Goal: Task Accomplishment & Management: Manage account settings

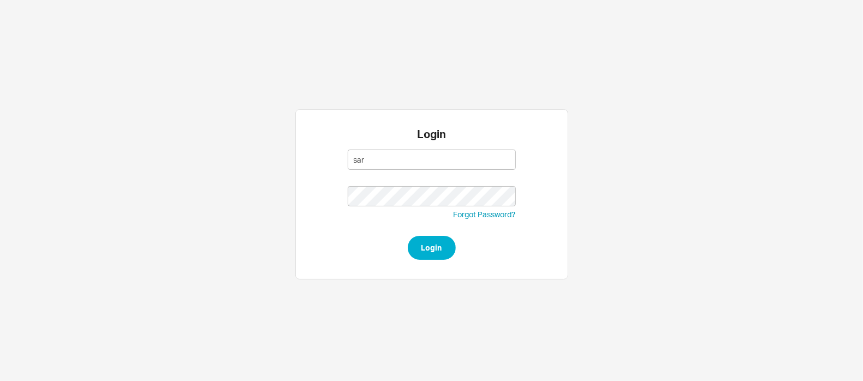
type input "[EMAIL_ADDRESS][DOMAIN_NAME]"
click at [408, 236] on button "Login" at bounding box center [432, 248] width 48 height 24
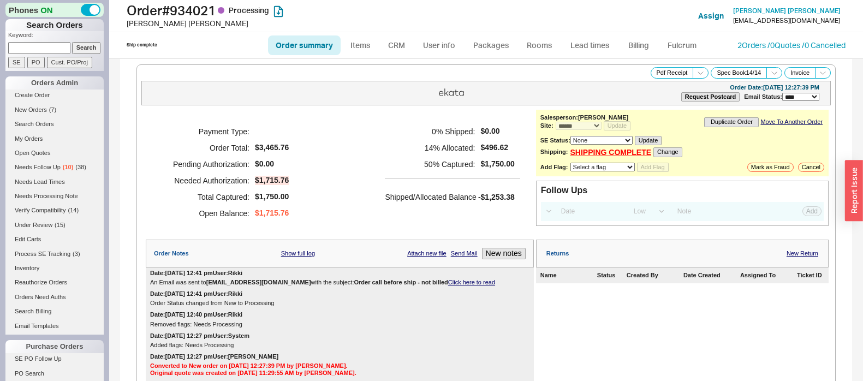
select select "*"
select select "LOW"
select select "3"
click at [25, 159] on link "Open Quotes" at bounding box center [54, 152] width 98 height 11
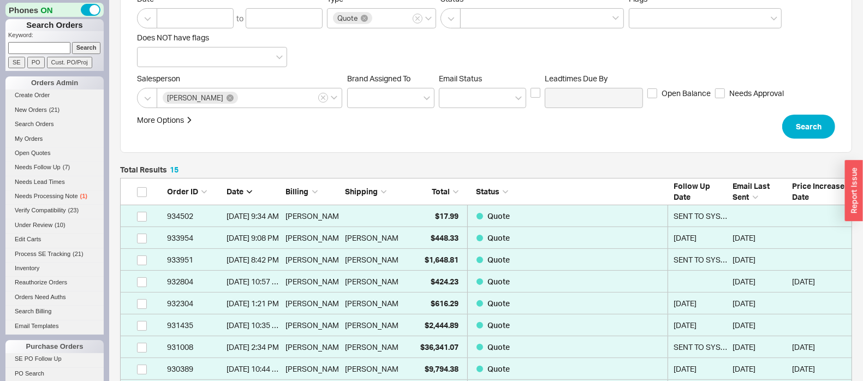
scroll to position [136, 0]
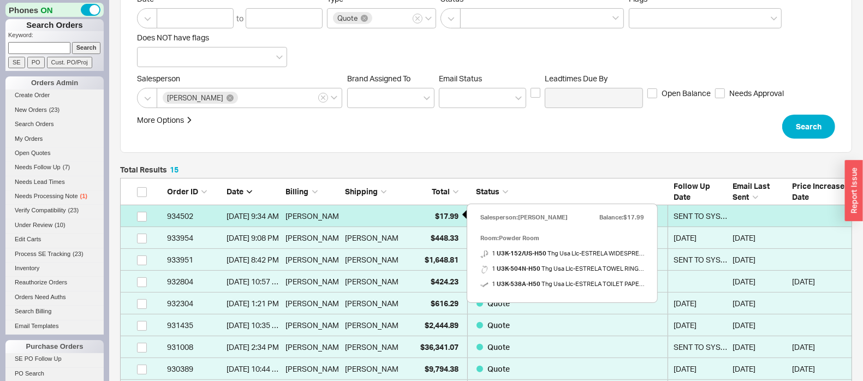
click at [438, 220] on div "$17.99" at bounding box center [431, 216] width 54 height 22
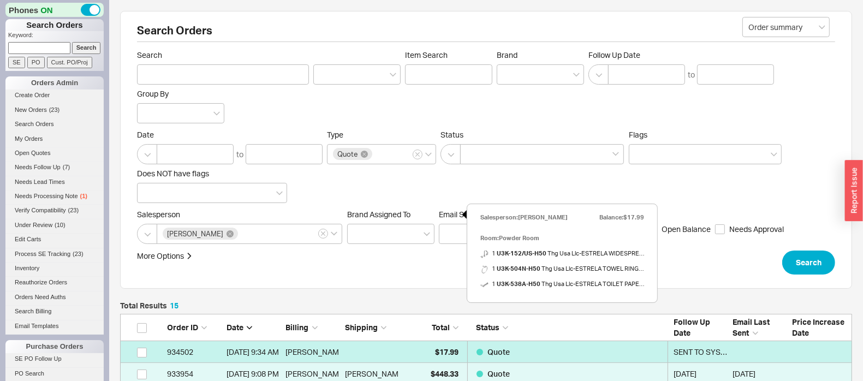
select select "*"
select select "3"
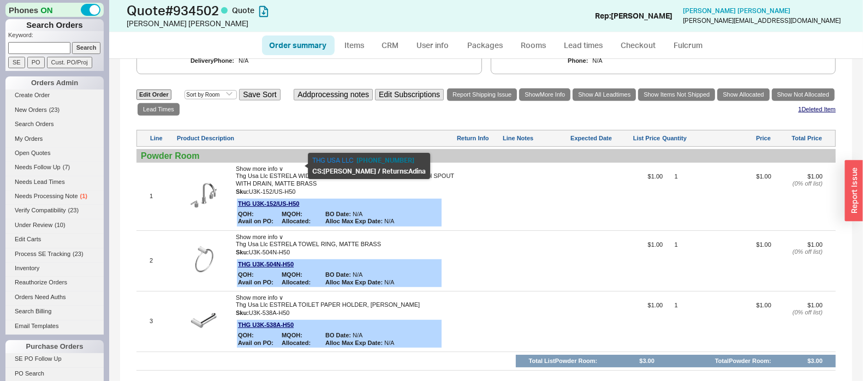
scroll to position [185, 0]
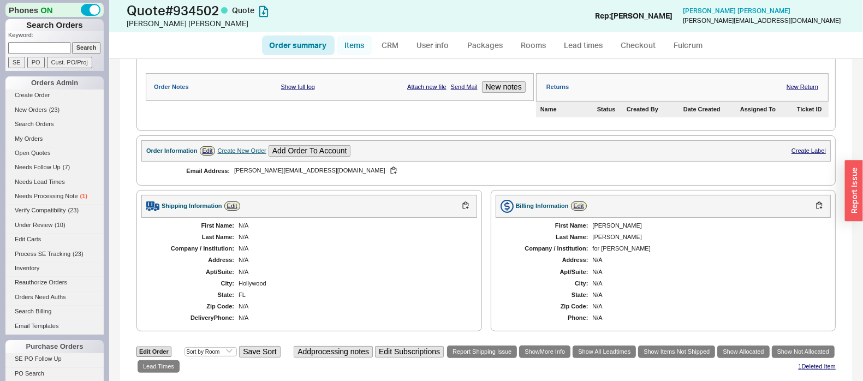
click at [352, 47] on link "Items" at bounding box center [354, 45] width 35 height 20
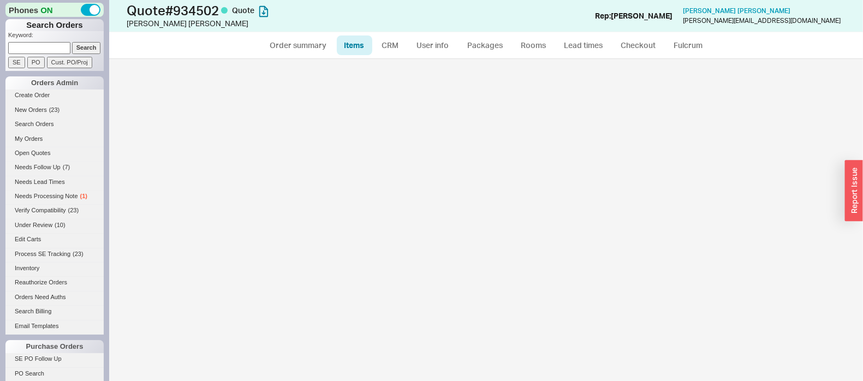
select select "3"
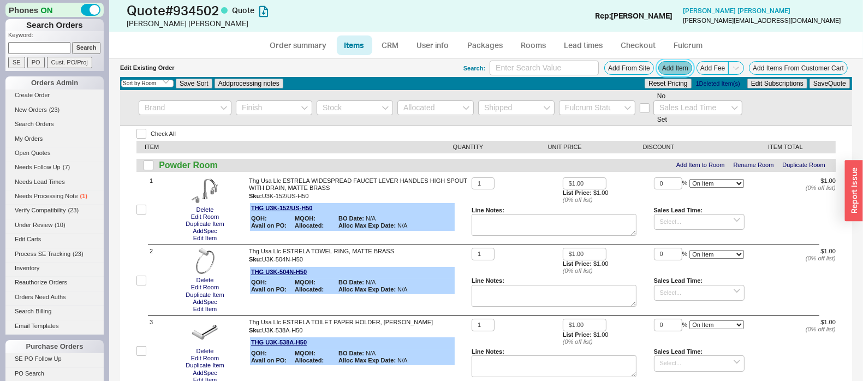
click at [664, 69] on button "Add Item" at bounding box center [675, 68] width 34 height 14
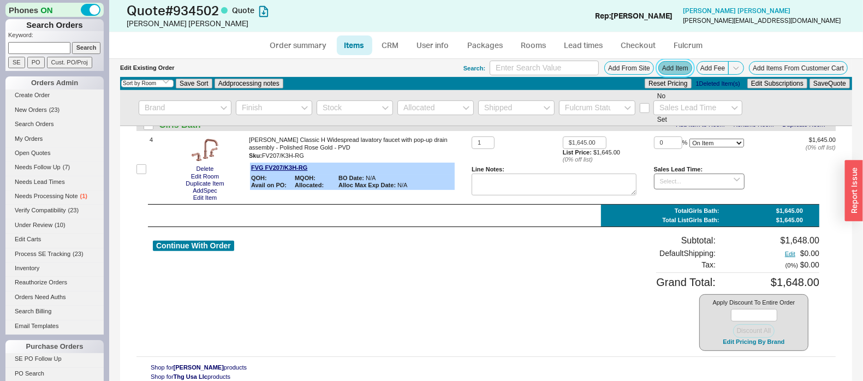
scroll to position [159, 0]
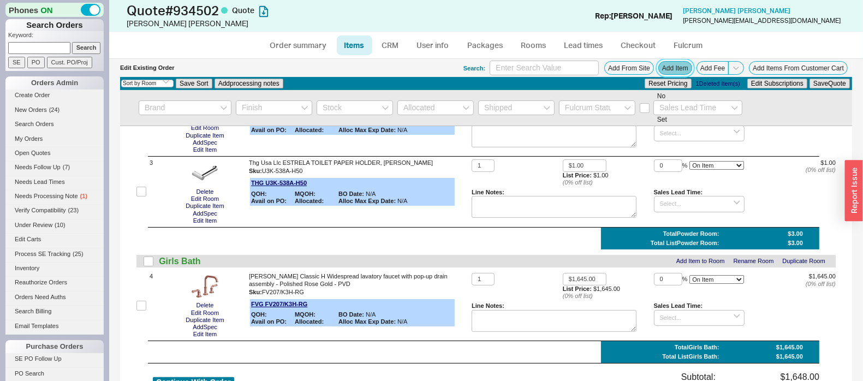
click at [667, 67] on button "Add Item" at bounding box center [675, 68] width 34 height 14
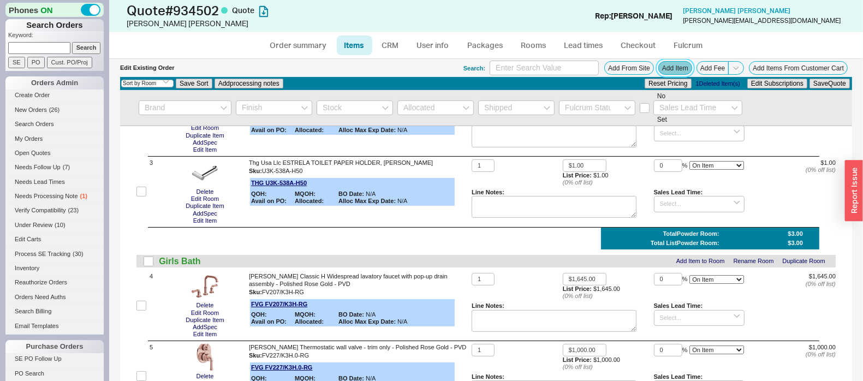
click at [658, 64] on button "Add Item" at bounding box center [675, 68] width 34 height 14
